Goal: Book appointment/travel/reservation

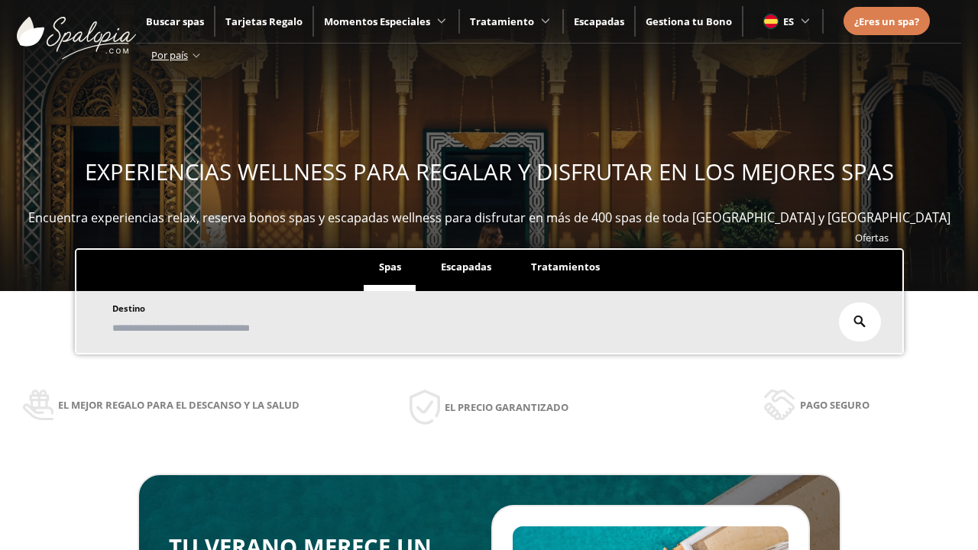
scroll to position [260, 0]
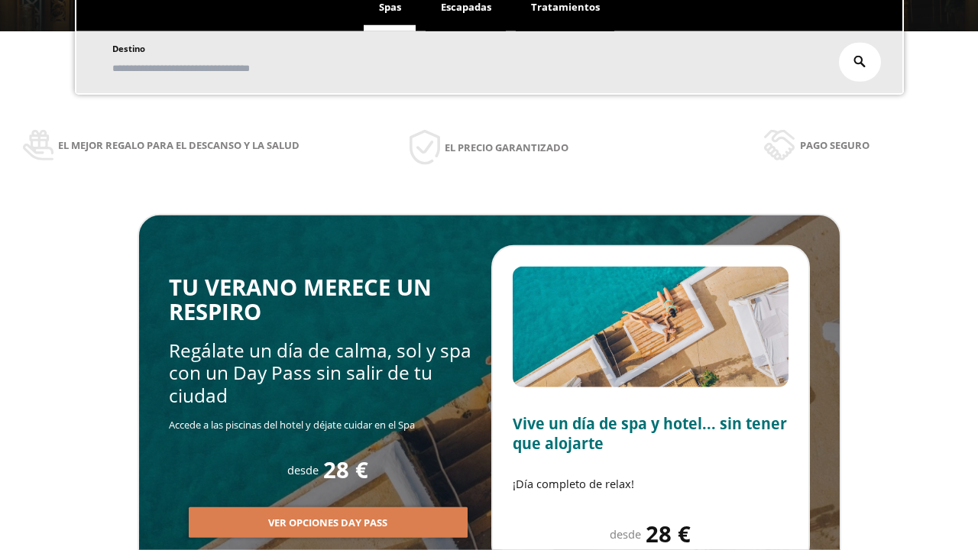
click at [466, 8] on span "Escapadas" at bounding box center [466, 7] width 50 height 14
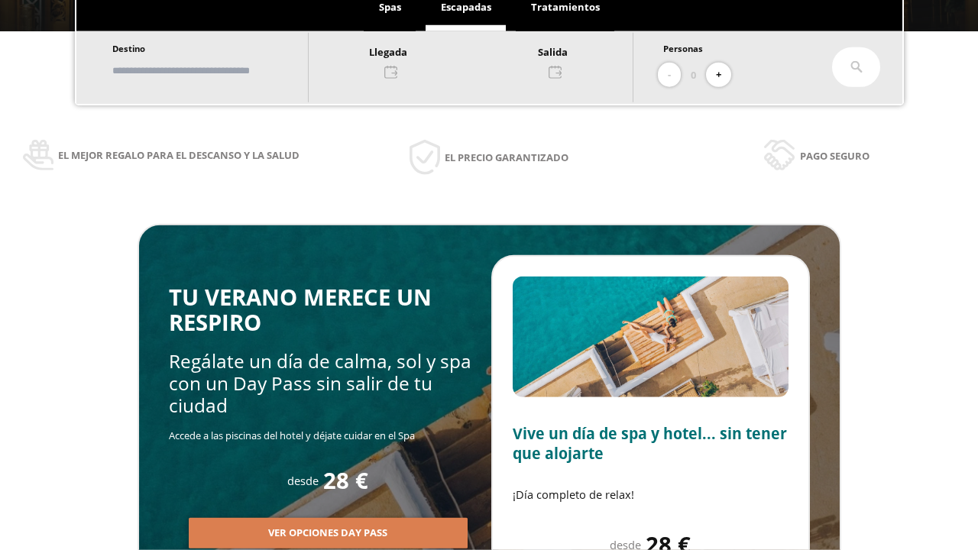
click at [215, 70] on input "text" at bounding box center [203, 70] width 190 height 27
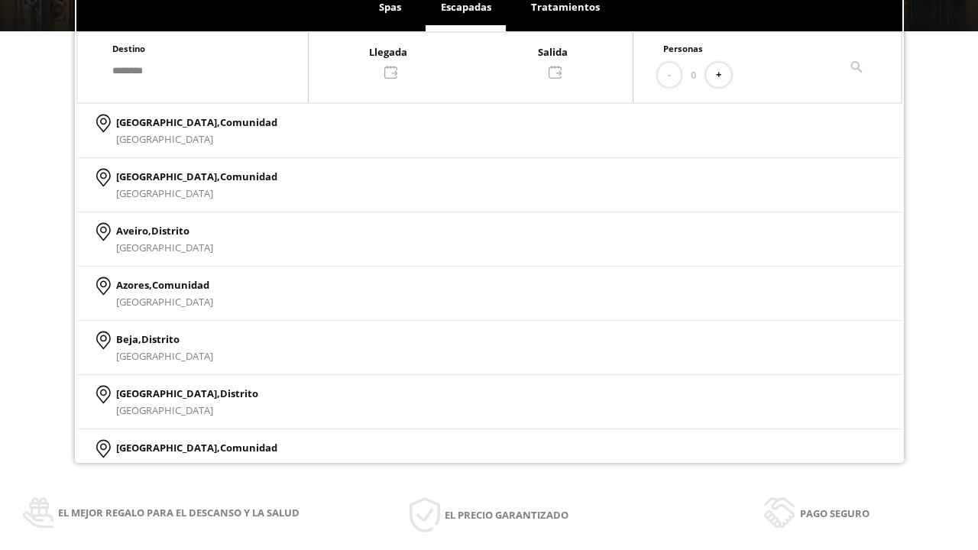
click at [486, 60] on div at bounding box center [471, 61] width 324 height 37
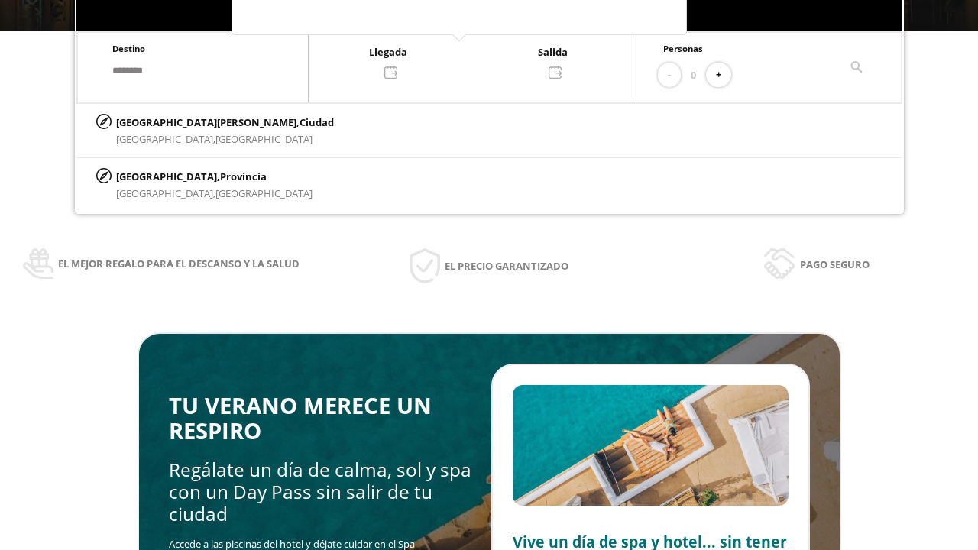
scroll to position [0, 0]
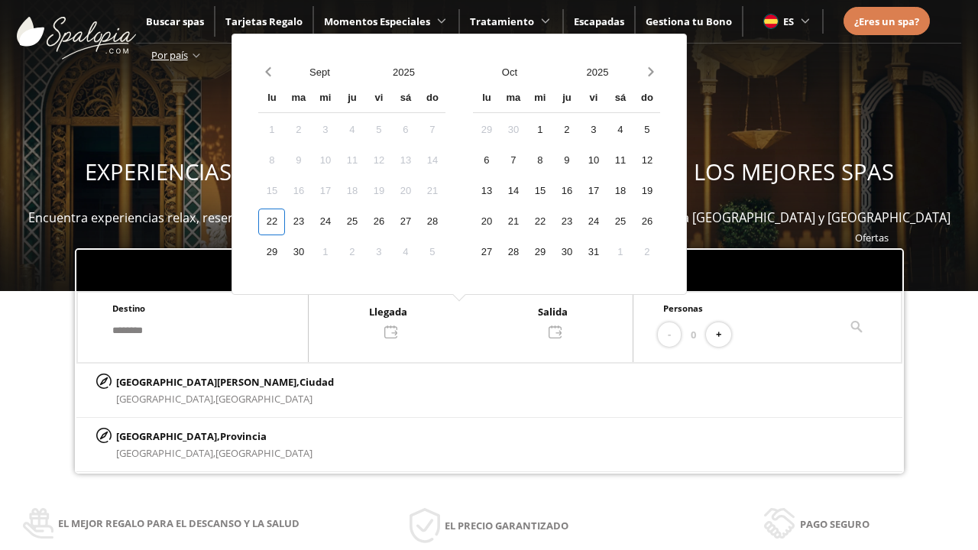
click at [338, 221] on div "24" at bounding box center [325, 221] width 27 height 27
click at [365, 221] on div "25" at bounding box center [351, 221] width 27 height 27
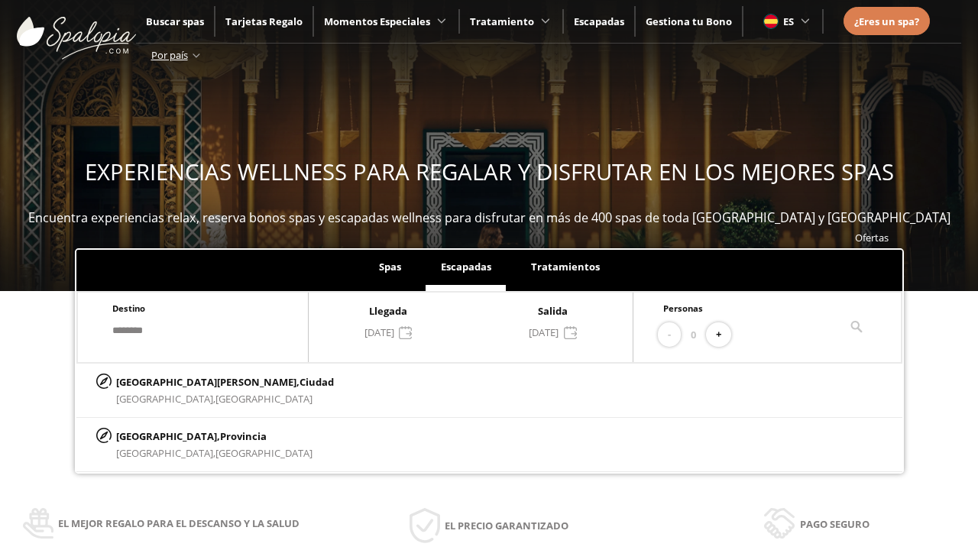
click at [723, 334] on button "+" at bounding box center [718, 334] width 25 height 25
click at [192, 381] on p "[GEOGRAPHIC_DATA][PERSON_NAME], [GEOGRAPHIC_DATA]" at bounding box center [225, 381] width 218 height 17
type input "**********"
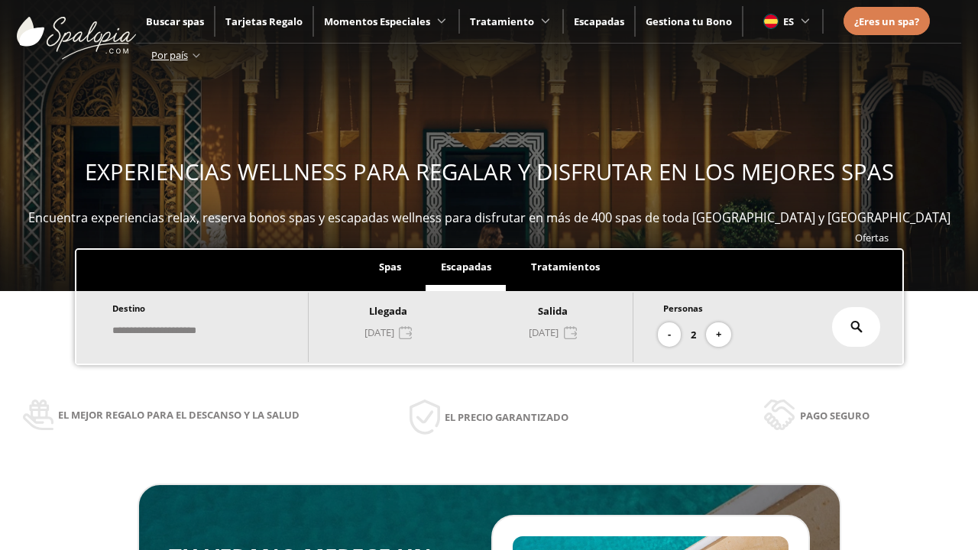
click at [856, 327] on icon at bounding box center [856, 327] width 12 height 12
